Goal: Navigation & Orientation: Go to known website

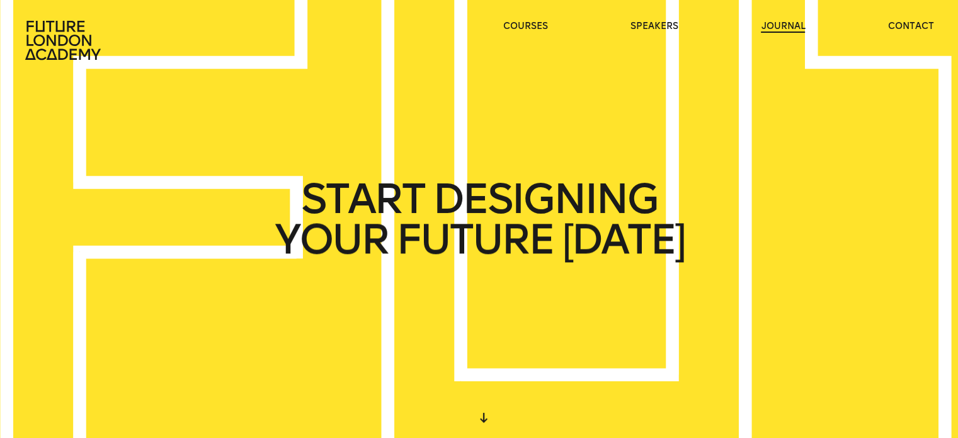
click at [785, 28] on link "journal" at bounding box center [783, 26] width 44 height 13
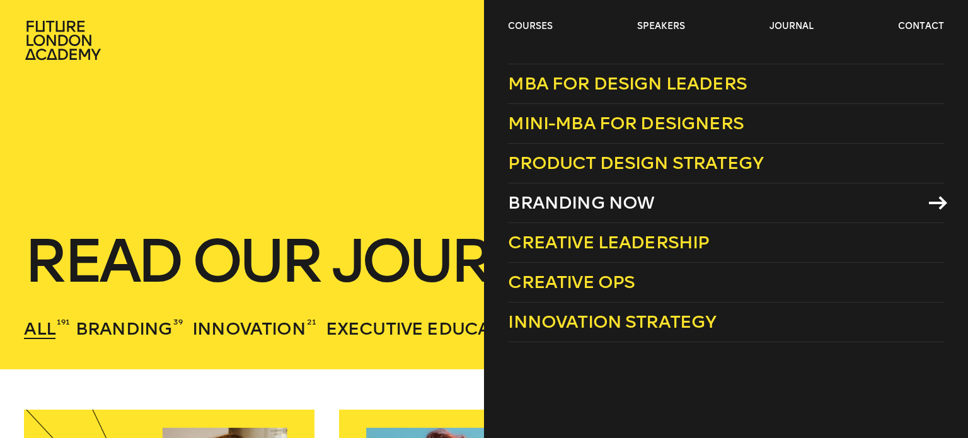
click at [657, 194] on link "Branding Now" at bounding box center [725, 203] width 435 height 40
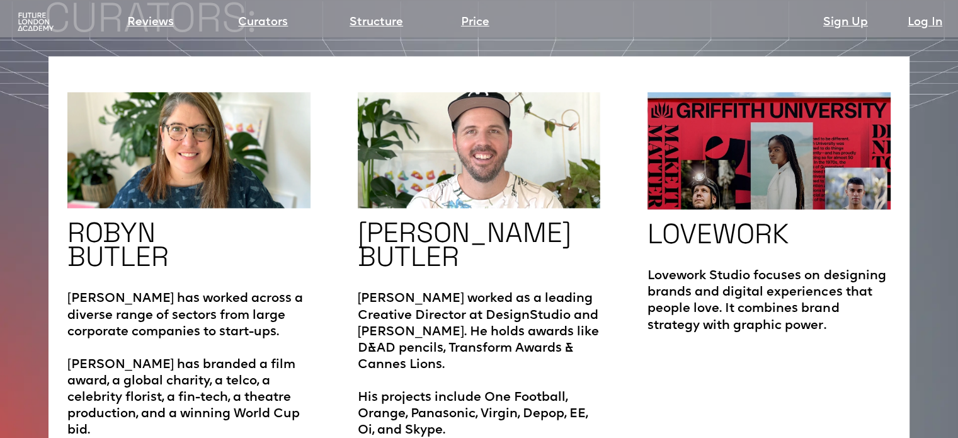
scroll to position [2083, 0]
